Goal: Find contact information: Obtain details needed to contact an individual or organization

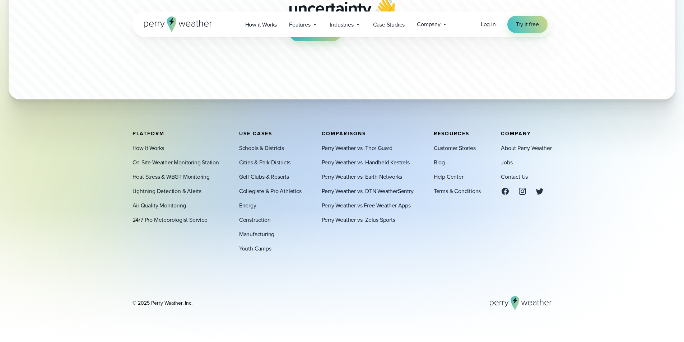
scroll to position [2321, 0]
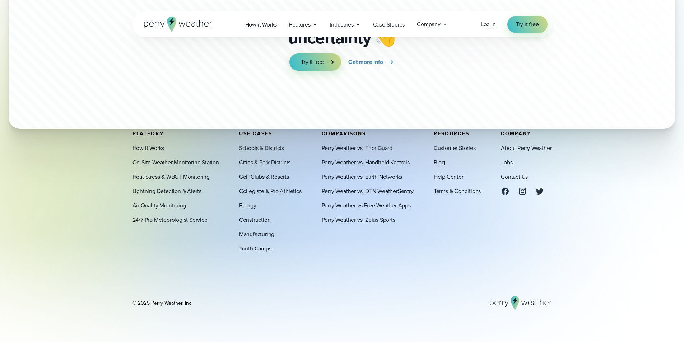
click at [516, 176] on link "Contact Us" at bounding box center [514, 177] width 27 height 9
